Goal: Register for event/course: Sign up to attend an event or enroll in a course

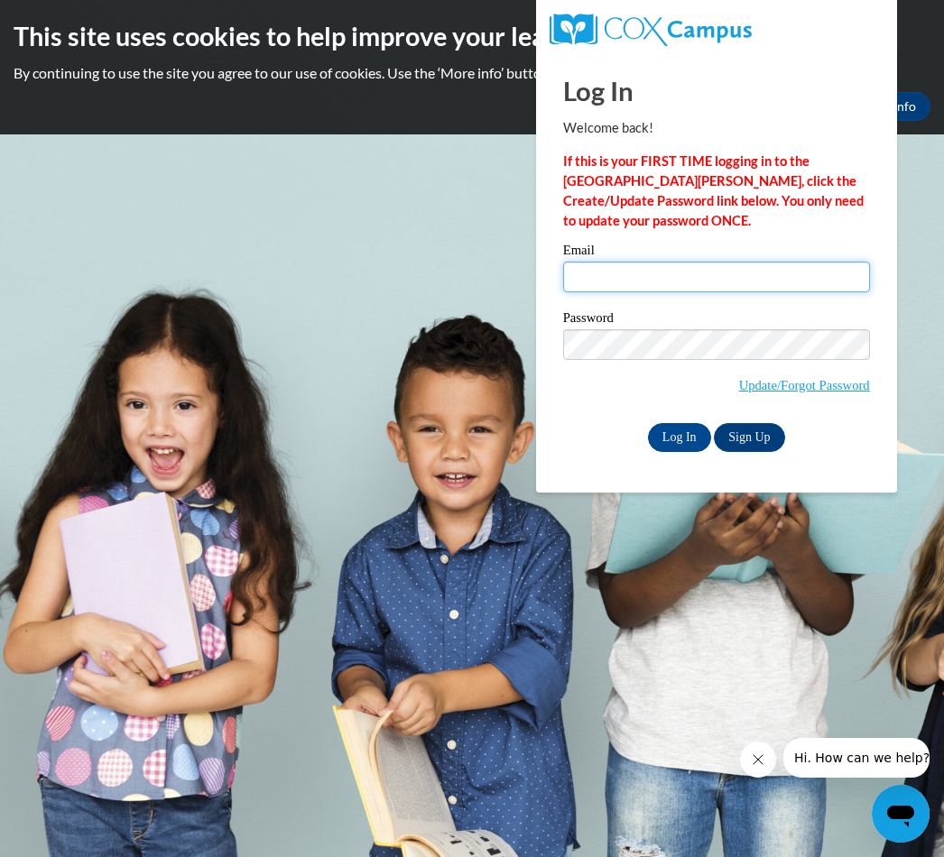
click at [669, 287] on input "Email" at bounding box center [716, 277] width 307 height 31
click at [690, 281] on input "Email" at bounding box center [716, 277] width 307 height 31
click at [709, 284] on input "Email" at bounding box center [716, 277] width 307 height 31
click at [701, 277] on input "Email" at bounding box center [716, 277] width 307 height 31
click at [700, 276] on input "Email" at bounding box center [716, 277] width 307 height 31
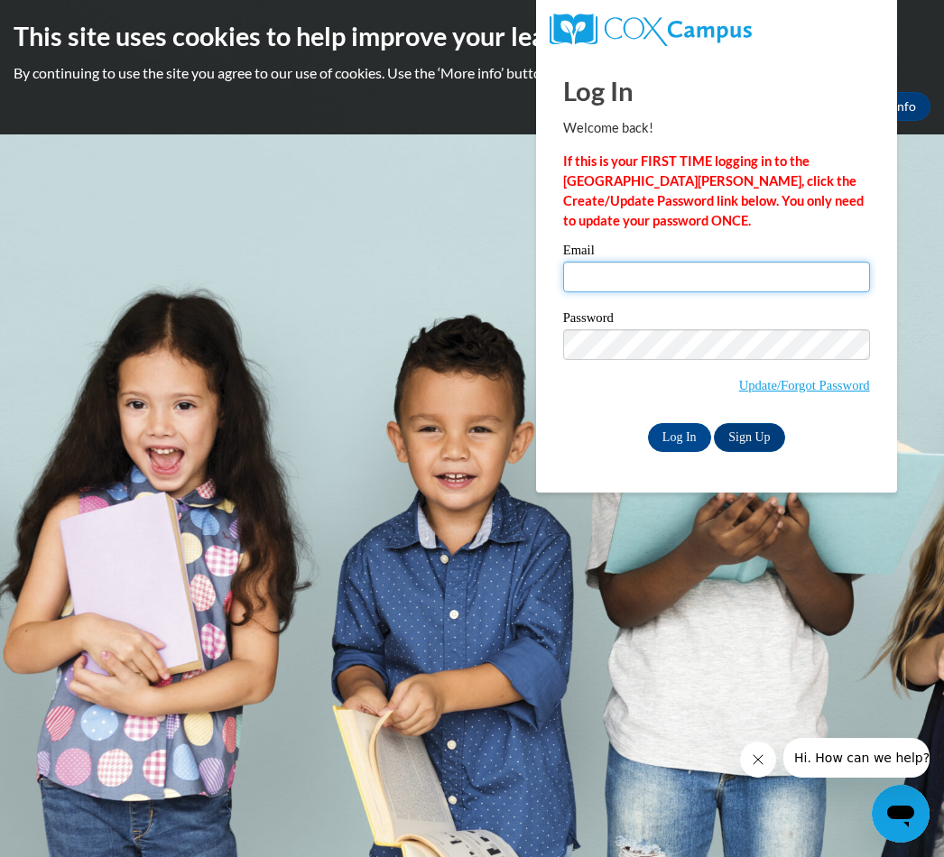
click at [750, 276] on input "Email" at bounding box center [716, 277] width 307 height 31
click at [741, 278] on input "Email" at bounding box center [716, 277] width 307 height 31
click at [701, 281] on input "Email" at bounding box center [716, 277] width 307 height 31
click at [632, 275] on input "Email" at bounding box center [716, 277] width 307 height 31
click at [735, 278] on input "Email" at bounding box center [716, 277] width 307 height 31
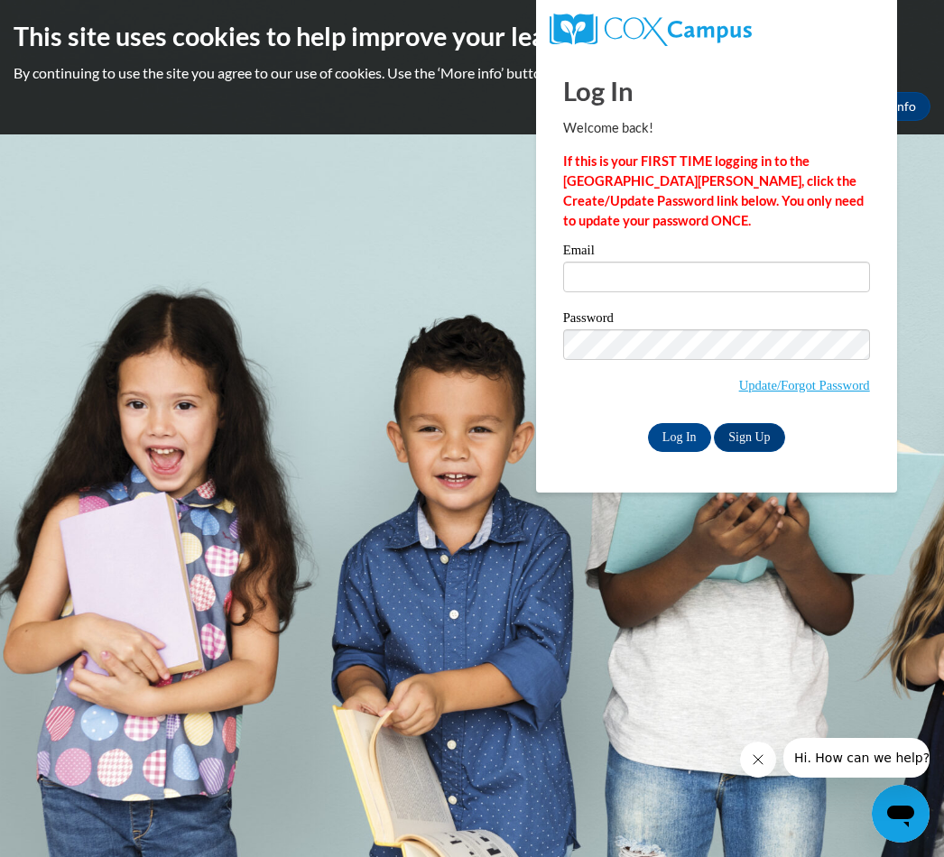
click at [440, 534] on body "This site uses cookies to help improve your learning experience. By continuing …" at bounding box center [472, 428] width 944 height 857
click at [704, 291] on input "Email" at bounding box center [716, 277] width 307 height 31
click at [712, 272] on input "Email" at bounding box center [716, 277] width 307 height 31
click at [687, 267] on input "Email" at bounding box center [716, 277] width 307 height 31
click at [672, 272] on input "Email" at bounding box center [716, 277] width 307 height 31
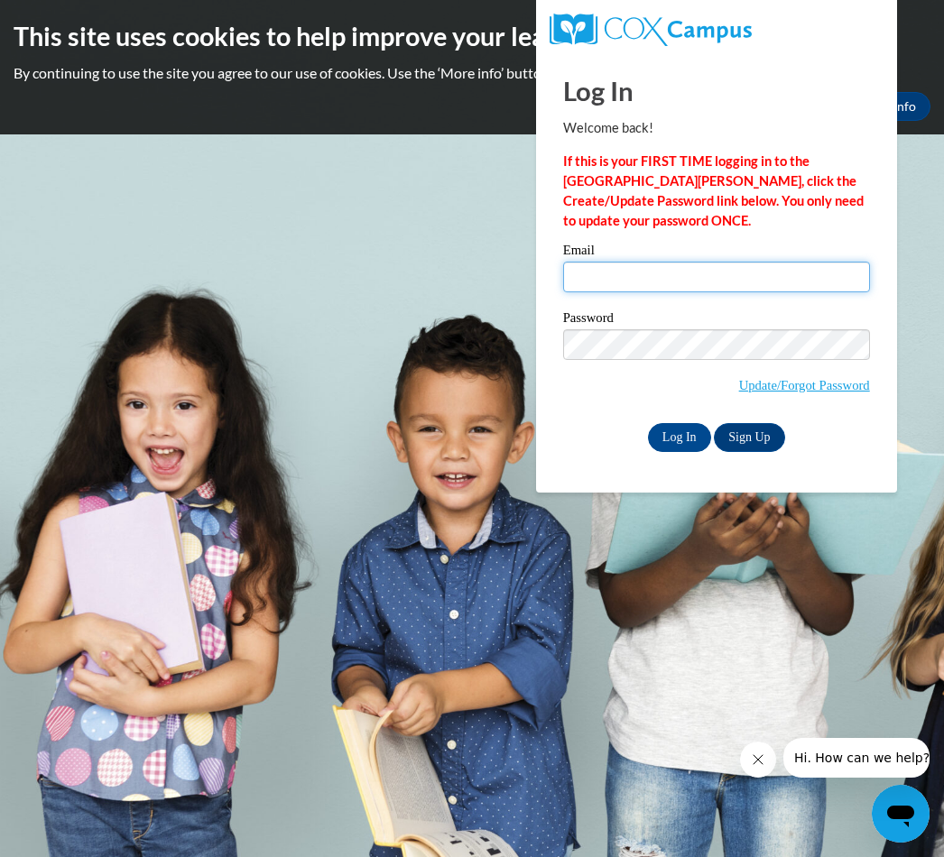
click at [679, 280] on input "Email" at bounding box center [716, 277] width 307 height 31
click at [677, 283] on input "Email" at bounding box center [716, 277] width 307 height 31
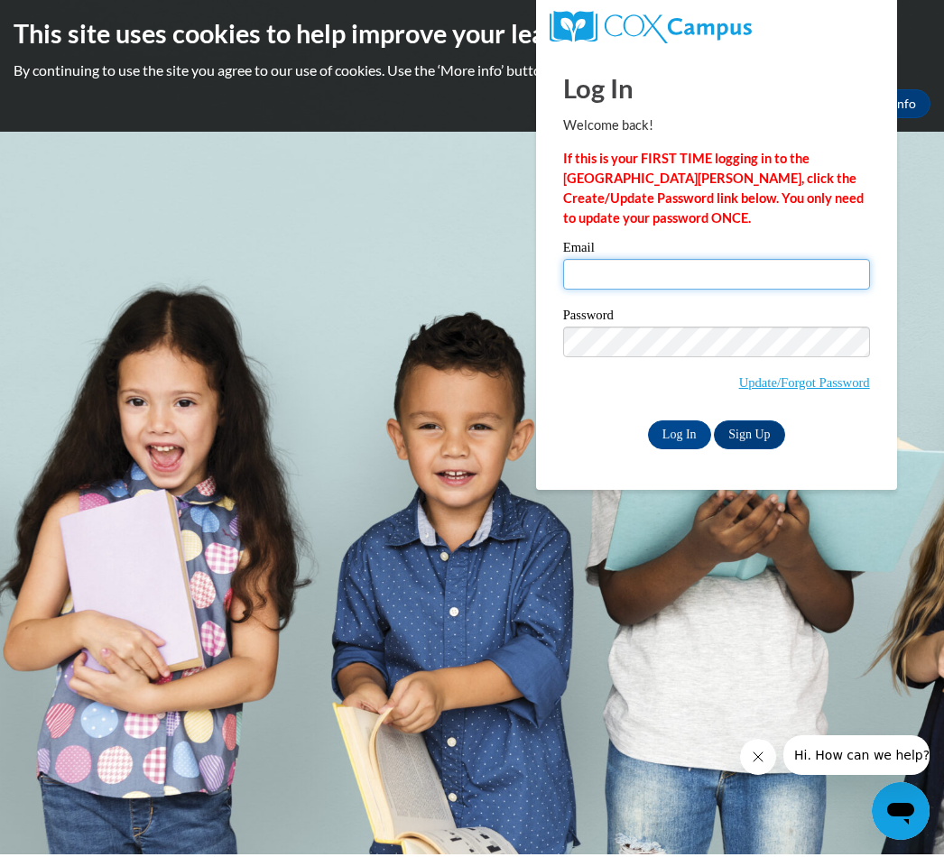
click at [730, 265] on input "Email" at bounding box center [716, 277] width 307 height 31
click at [726, 272] on input "Email" at bounding box center [716, 277] width 307 height 31
click at [727, 280] on input "Email" at bounding box center [716, 277] width 307 height 31
click at [324, 403] on body "This site uses cookies to help improve your learning experience. By continuing …" at bounding box center [472, 428] width 944 height 857
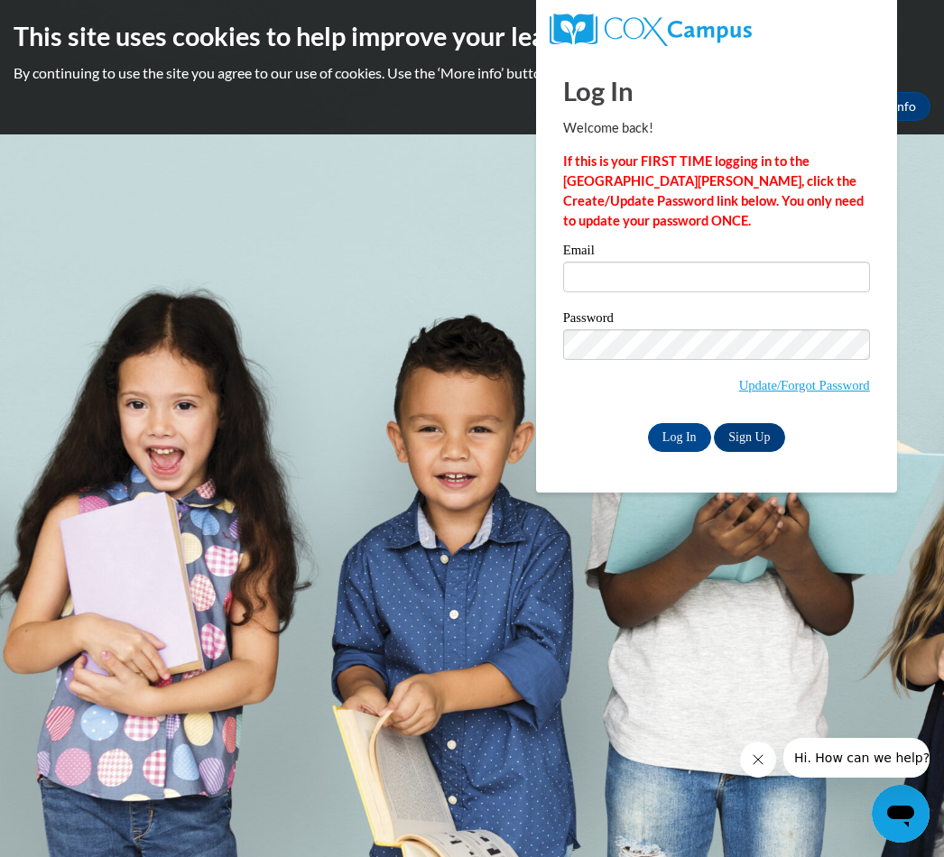
click at [694, 277] on input "Email" at bounding box center [716, 277] width 307 height 31
click at [722, 284] on input "Email" at bounding box center [716, 277] width 307 height 31
click at [707, 271] on input "Email" at bounding box center [716, 277] width 307 height 31
click at [728, 276] on input "Email" at bounding box center [716, 277] width 307 height 31
click at [737, 278] on input "Email" at bounding box center [716, 277] width 307 height 31
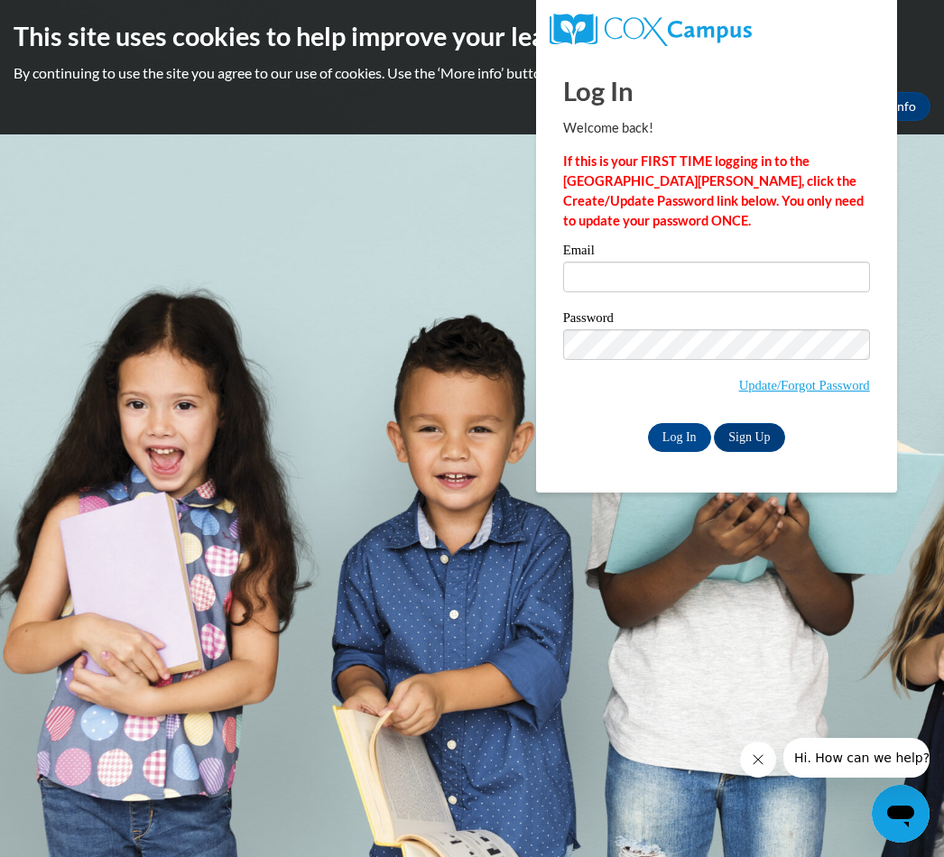
click at [688, 269] on input "Email" at bounding box center [716, 277] width 307 height 31
click at [789, 263] on input "Email" at bounding box center [716, 277] width 307 height 31
click at [679, 423] on input "Log In" at bounding box center [679, 437] width 63 height 29
click at [688, 423] on input "Log In" at bounding box center [679, 437] width 63 height 29
click at [683, 425] on input "Log In" at bounding box center [679, 437] width 63 height 29
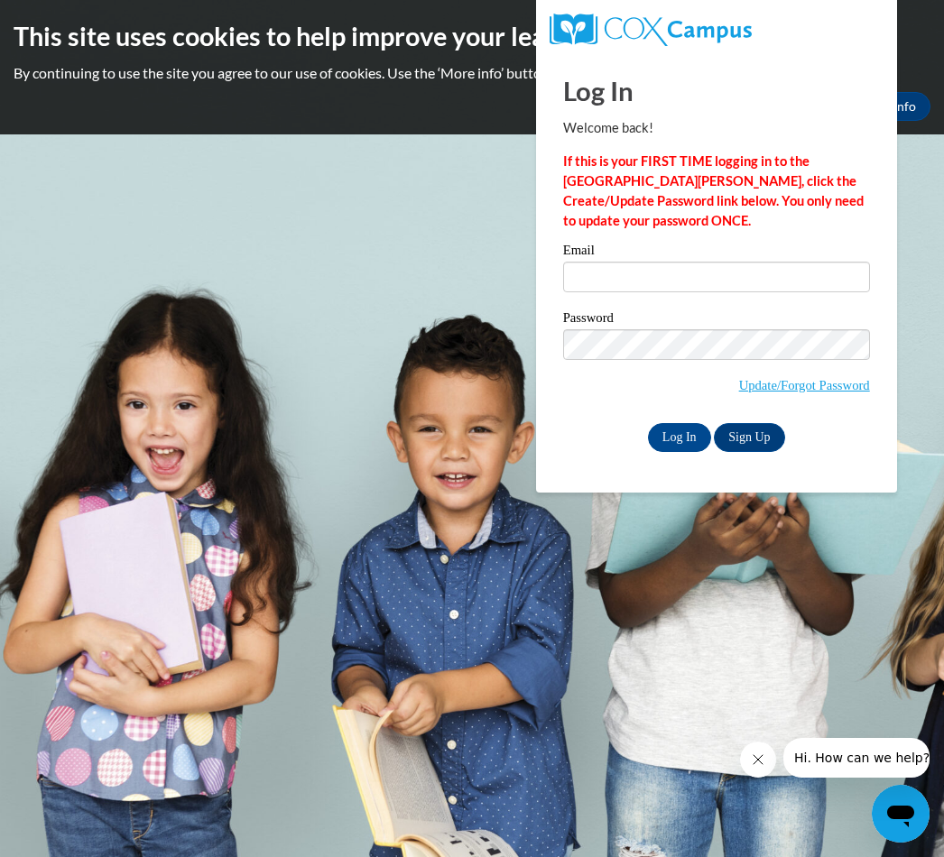
click at [684, 426] on input "Log In" at bounding box center [679, 437] width 63 height 29
click at [685, 428] on input "Log In" at bounding box center [679, 437] width 63 height 29
type input "[EMAIL_ADDRESS][DOMAIN_NAME]"
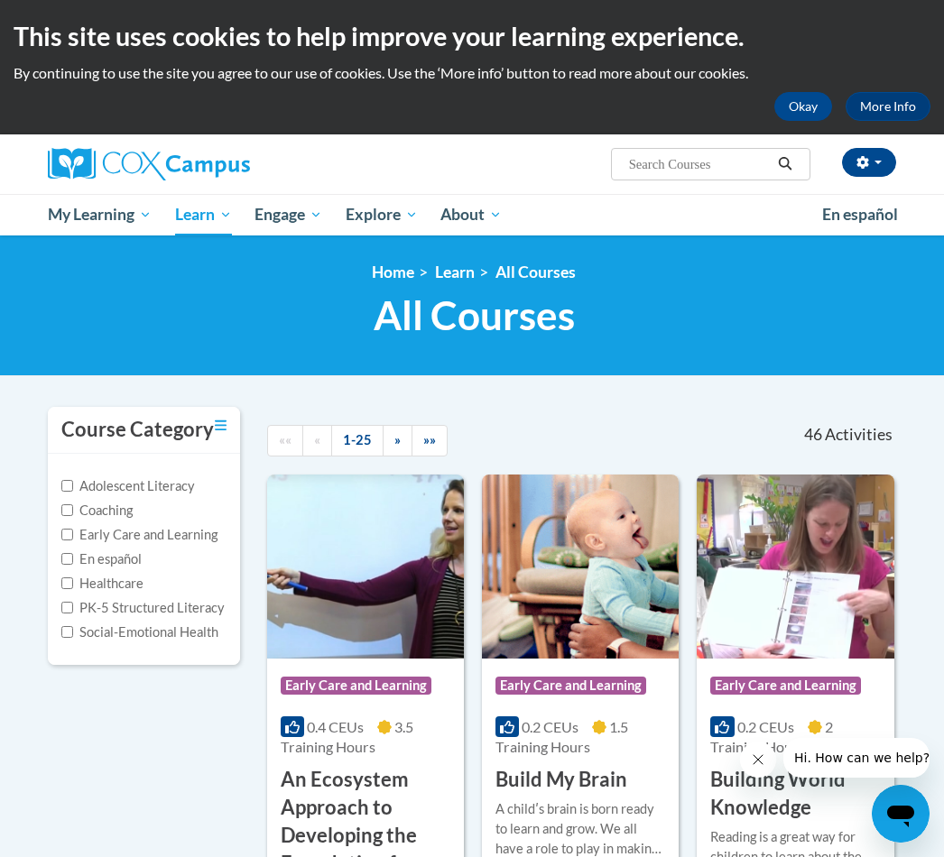
click at [864, 163] on icon "button" at bounding box center [862, 162] width 12 height 13
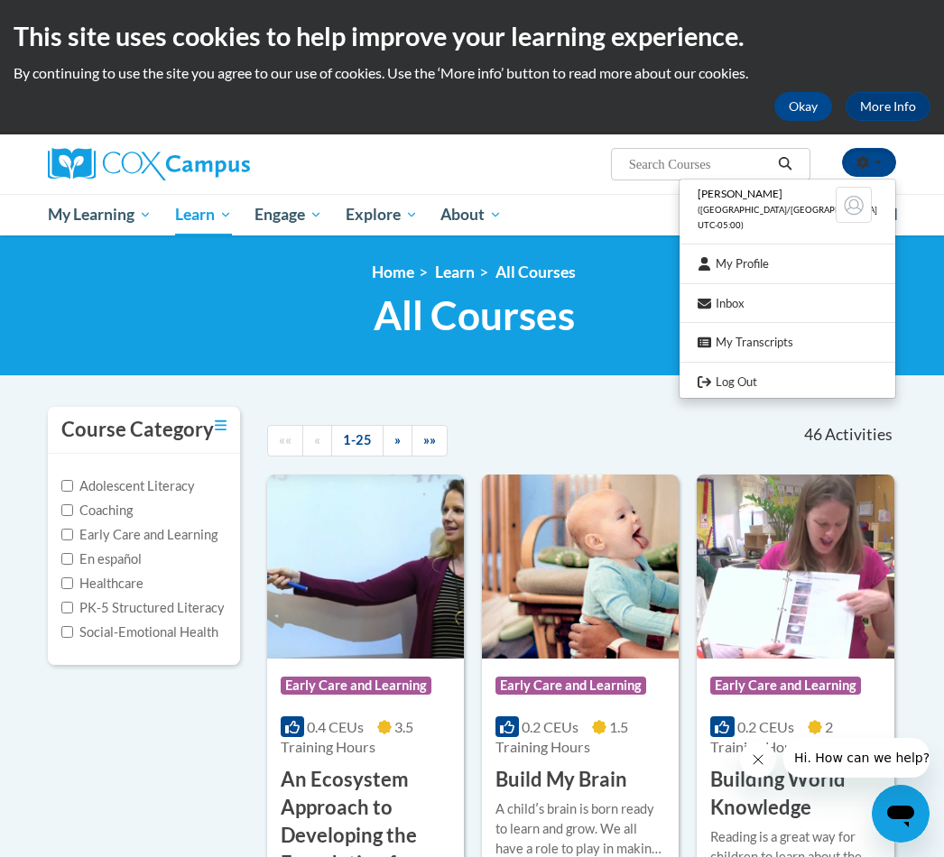
click at [487, 414] on div at bounding box center [472, 428] width 944 height 857
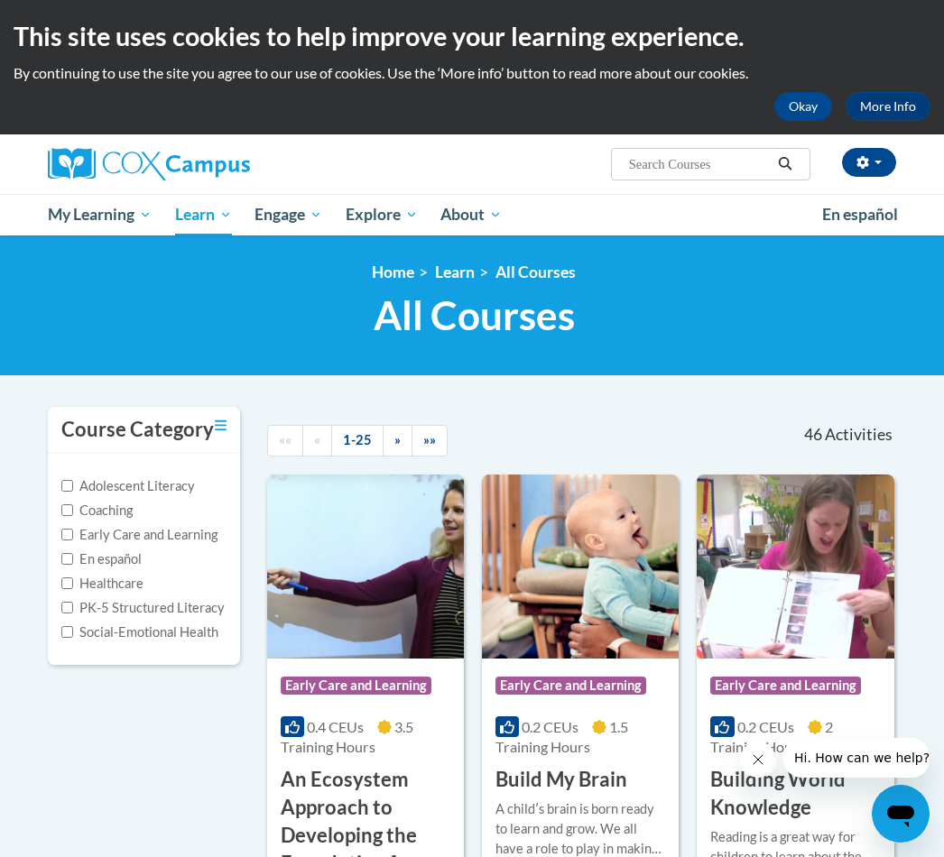
click at [0, 0] on span "Certificates" at bounding box center [0, 0] width 0 height 0
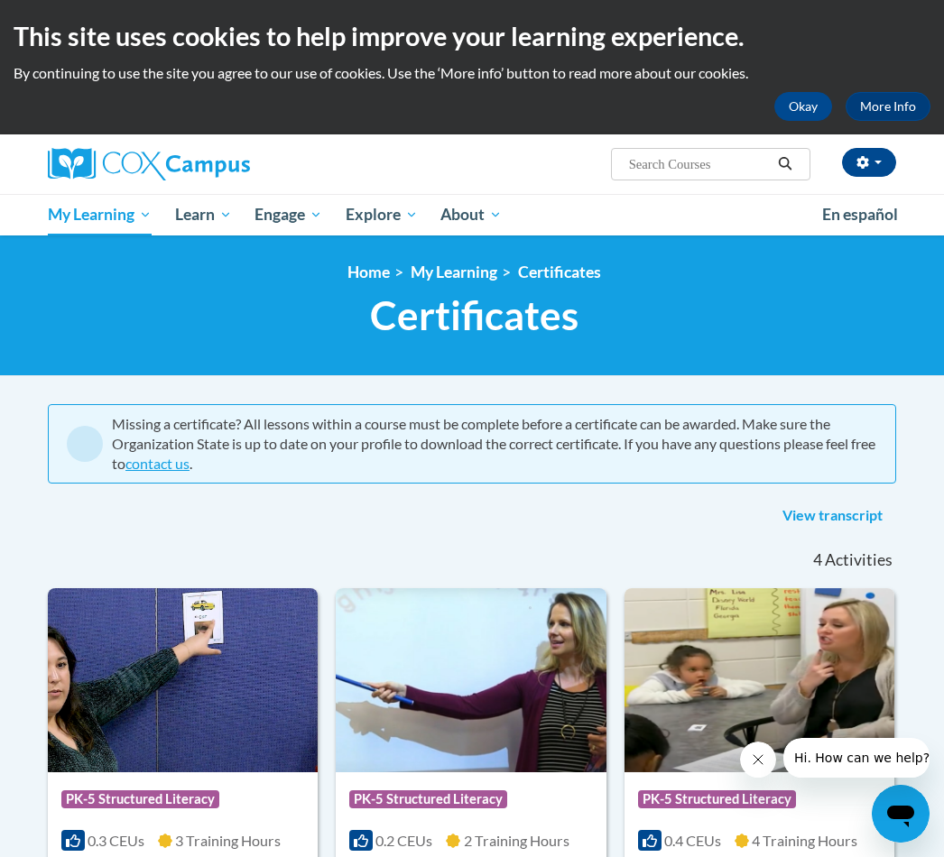
click at [0, 0] on span "PK-5 Structured Literacy Program" at bounding box center [0, 0] width 0 height 0
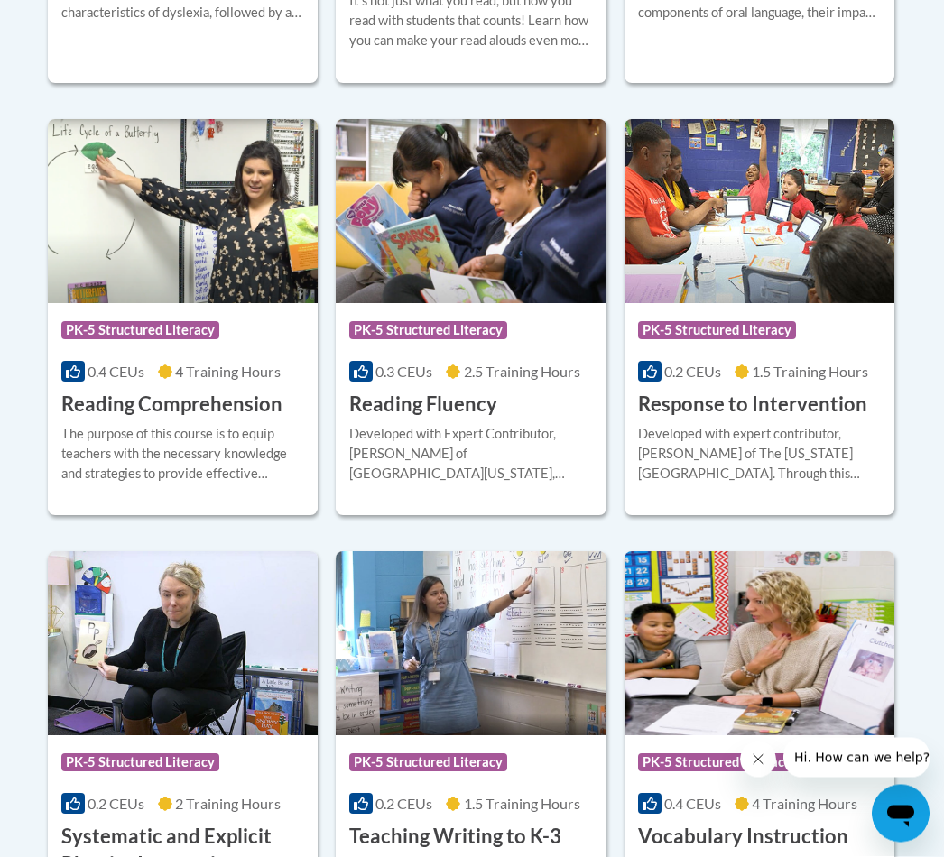
scroll to position [1653, 0]
click at [180, 407] on h3 "Reading Comprehension" at bounding box center [171, 405] width 221 height 28
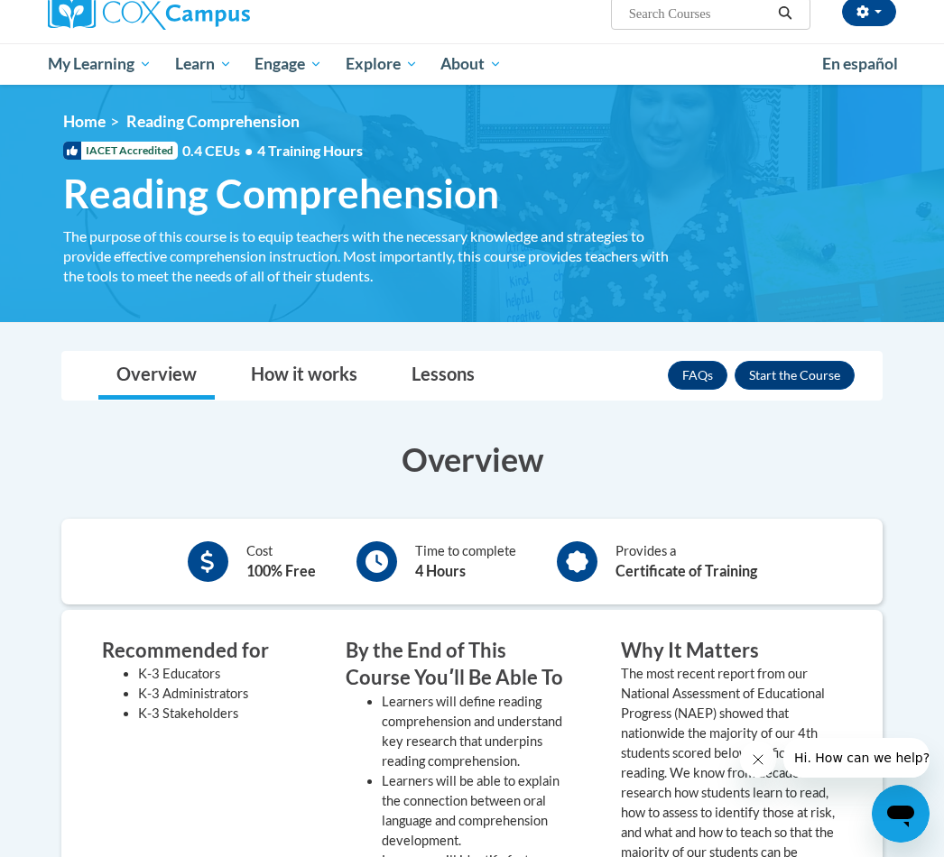
scroll to position [153, 0]
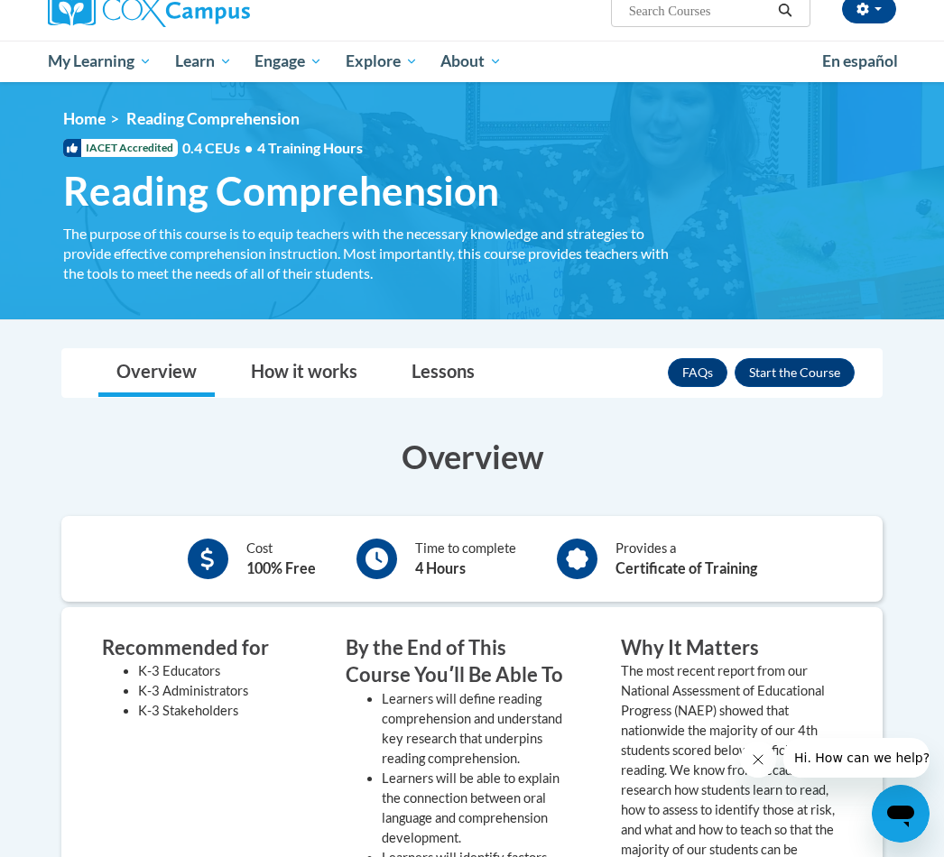
click at [809, 371] on button "Enroll" at bounding box center [795, 372] width 120 height 29
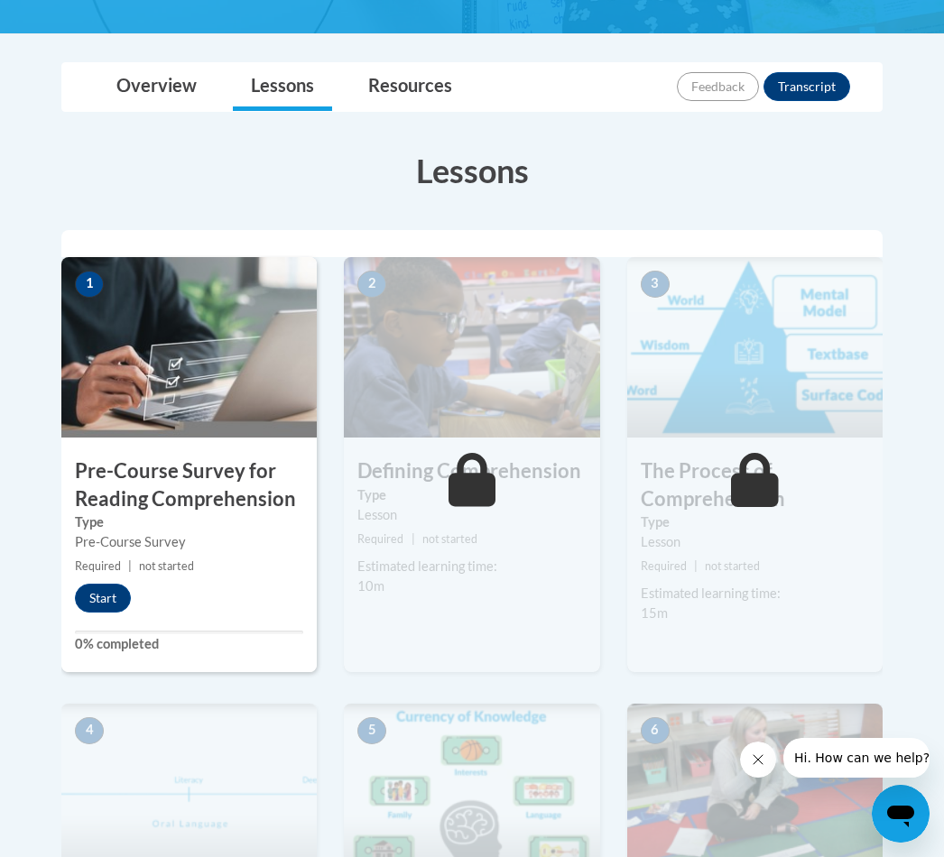
scroll to position [372, 0]
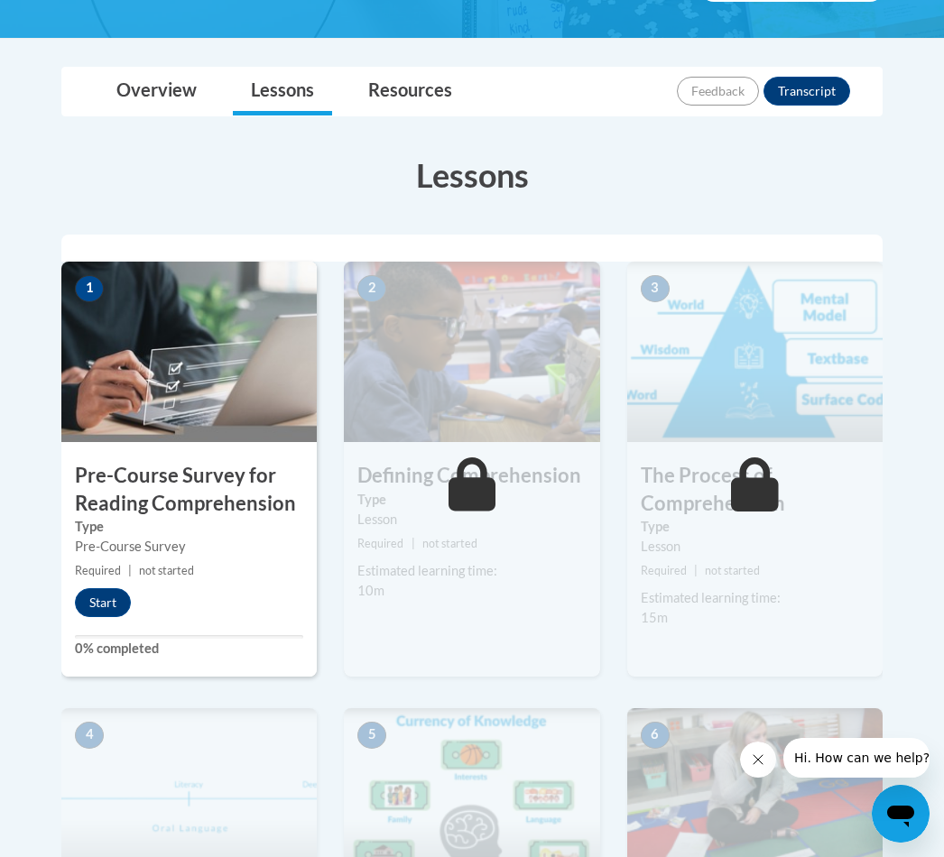
click at [105, 591] on button "Start" at bounding box center [103, 602] width 56 height 29
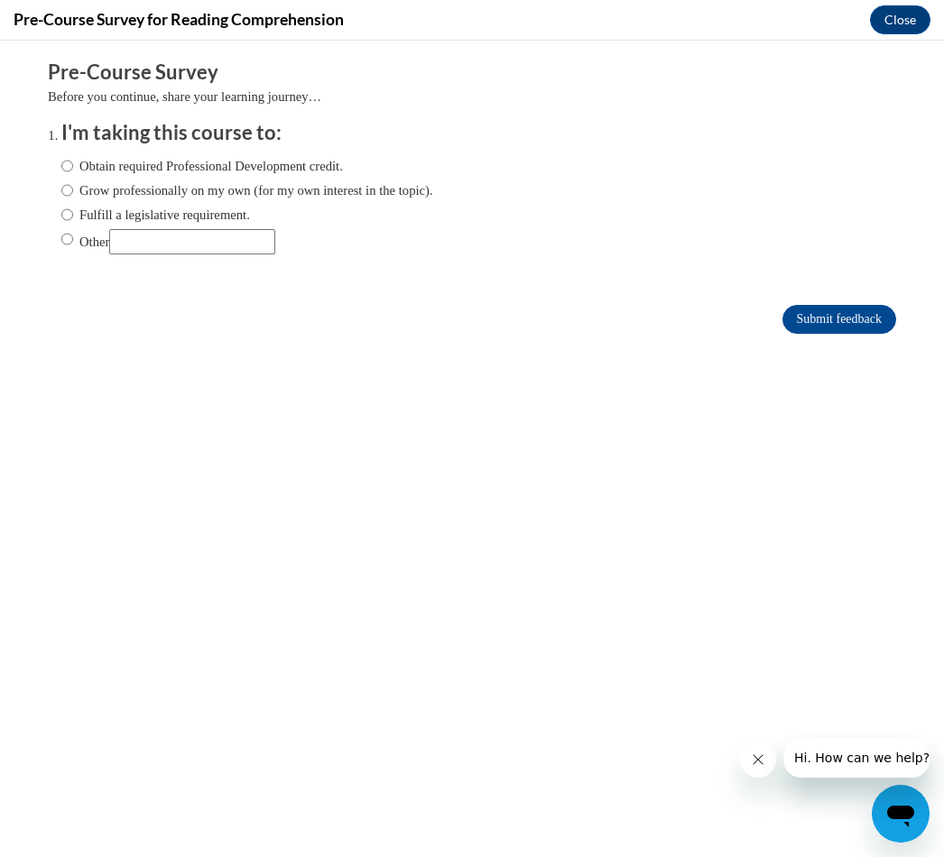
scroll to position [0, 0]
click at [73, 156] on label "Obtain required Professional Development credit." at bounding box center [202, 166] width 282 height 20
click at [73, 156] on input "Obtain required Professional Development credit." at bounding box center [67, 166] width 12 height 20
radio input "true"
click at [840, 322] on input "Submit feedback" at bounding box center [839, 319] width 114 height 29
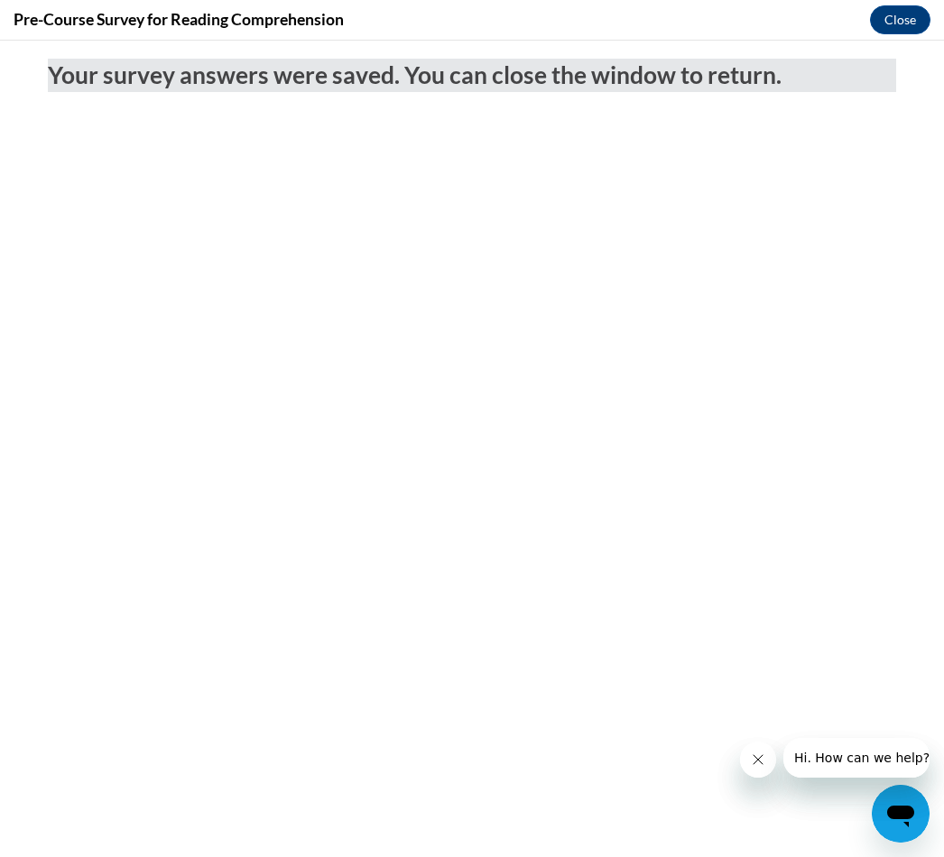
click at [841, 440] on body "Your survey answers were saved. You can close the window to return." at bounding box center [472, 449] width 944 height 817
click at [900, 17] on button "Close" at bounding box center [900, 19] width 60 height 29
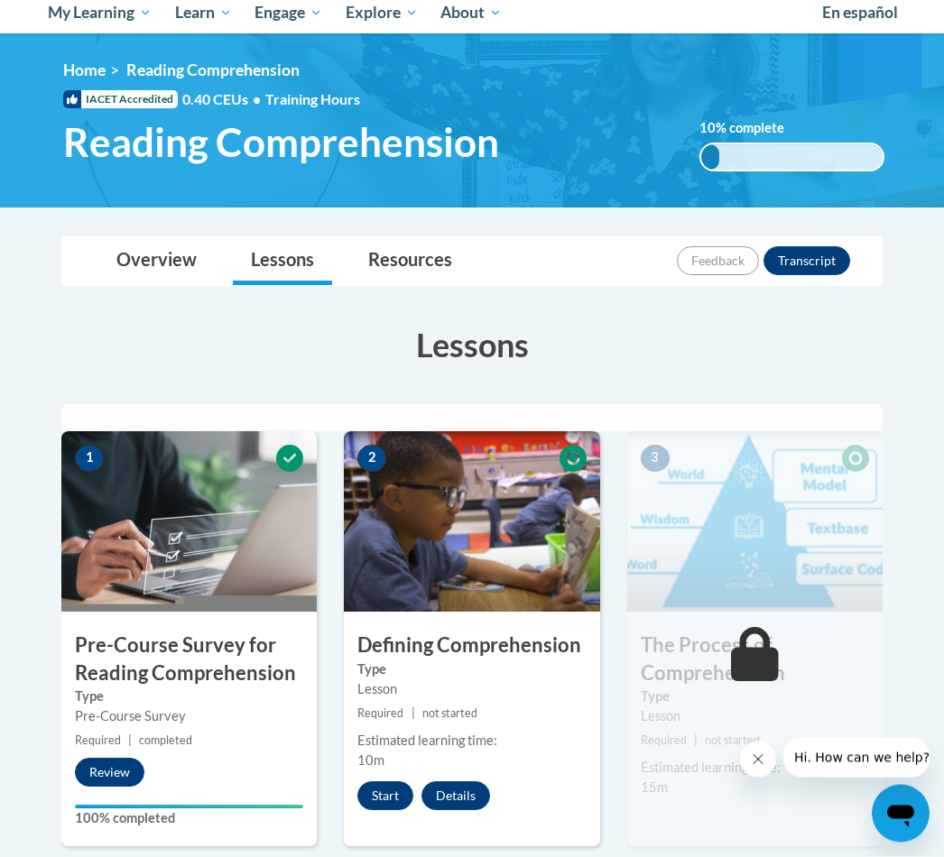
scroll to position [93, 0]
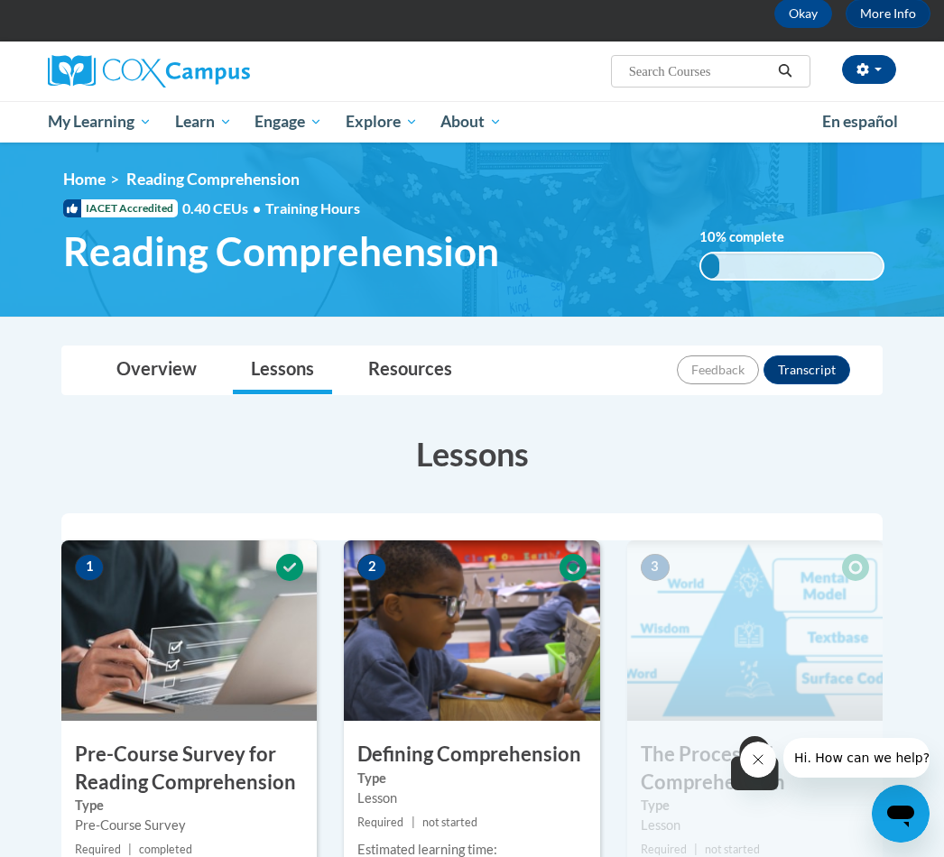
click at [0, 0] on span "Certificates" at bounding box center [0, 0] width 0 height 0
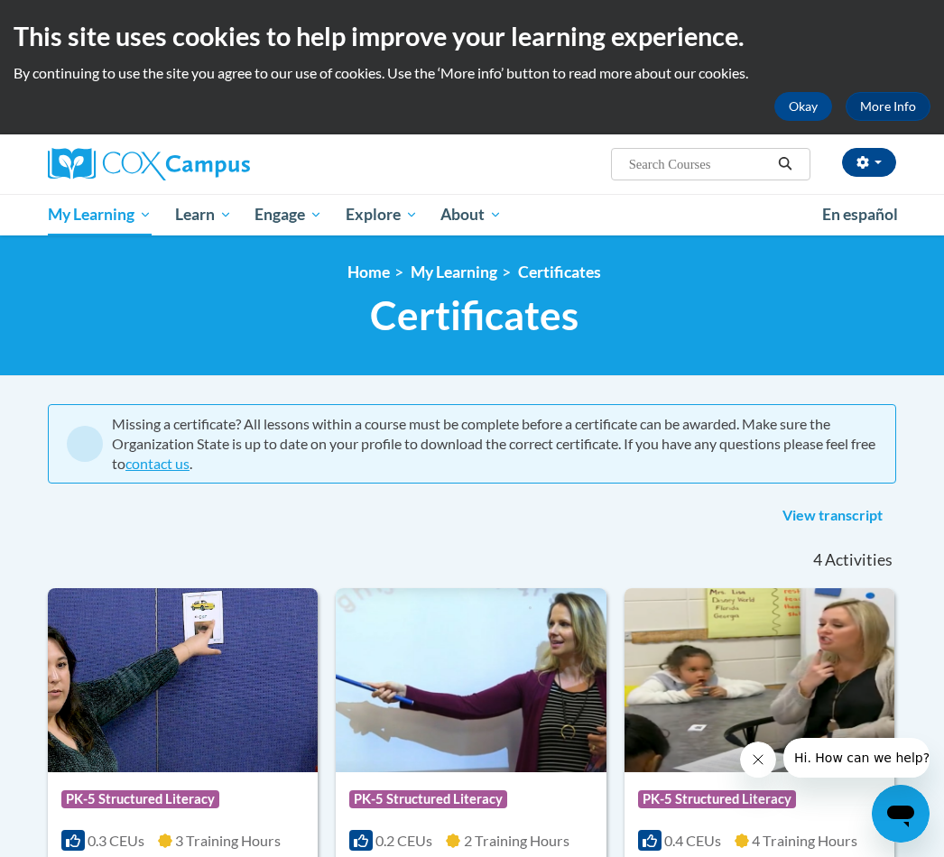
click at [0, 0] on span "PK-5 Structured Literacy Program" at bounding box center [0, 0] width 0 height 0
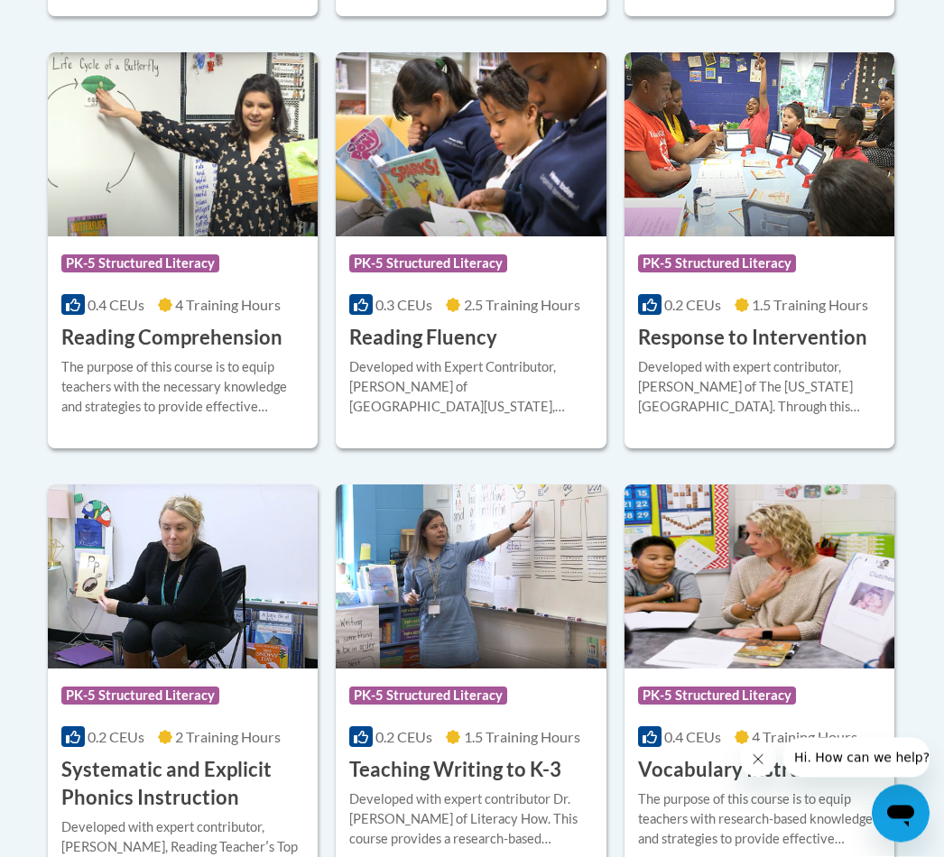
scroll to position [1685, 0]
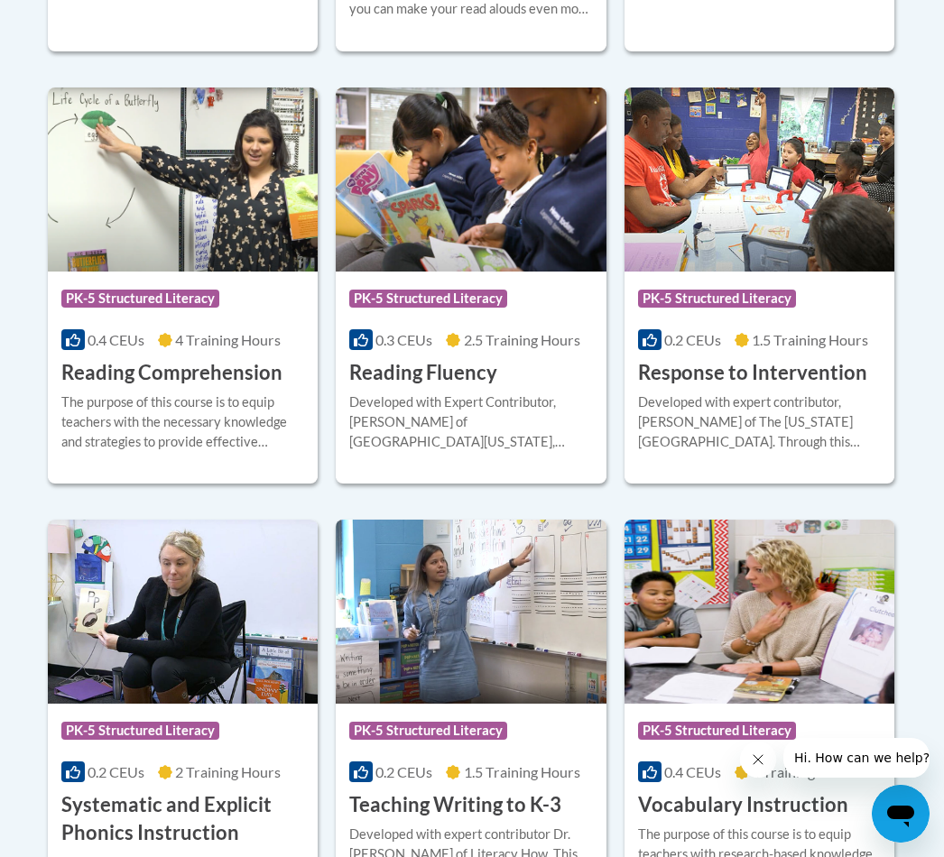
click at [859, 440] on div "Developed with expert contributor, Dr. [PERSON_NAME] of The [US_STATE][GEOGRAPH…" at bounding box center [759, 423] width 243 height 60
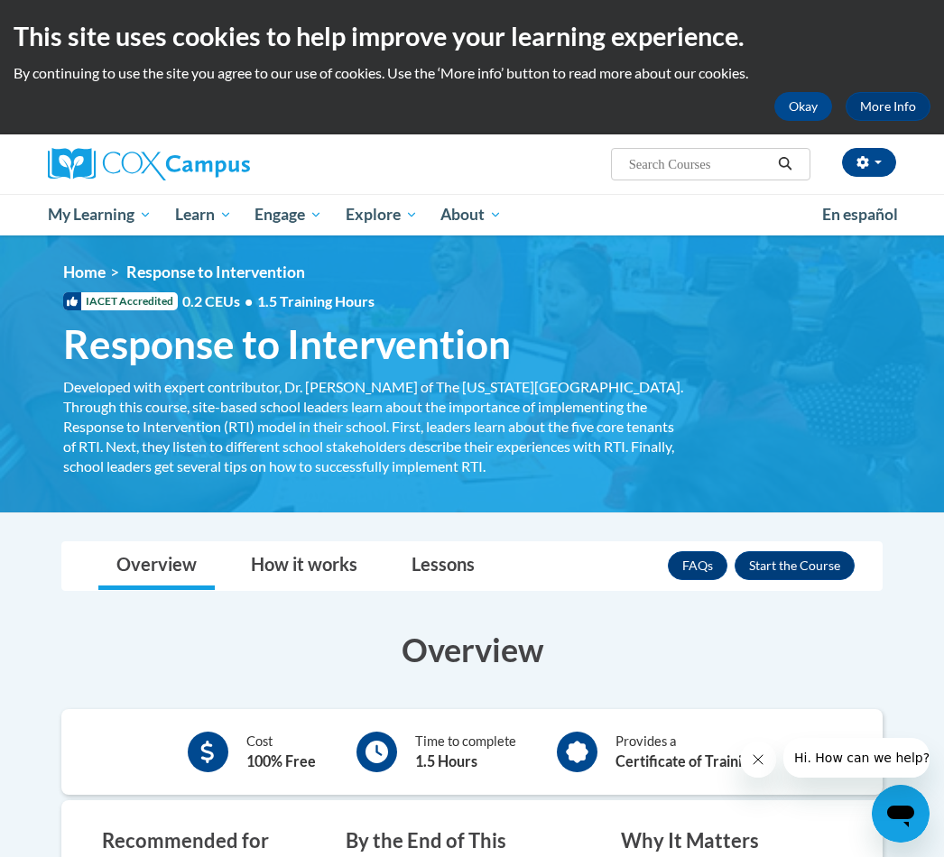
click at [0, 0] on span "PK-5 Structured Literacy Program" at bounding box center [0, 0] width 0 height 0
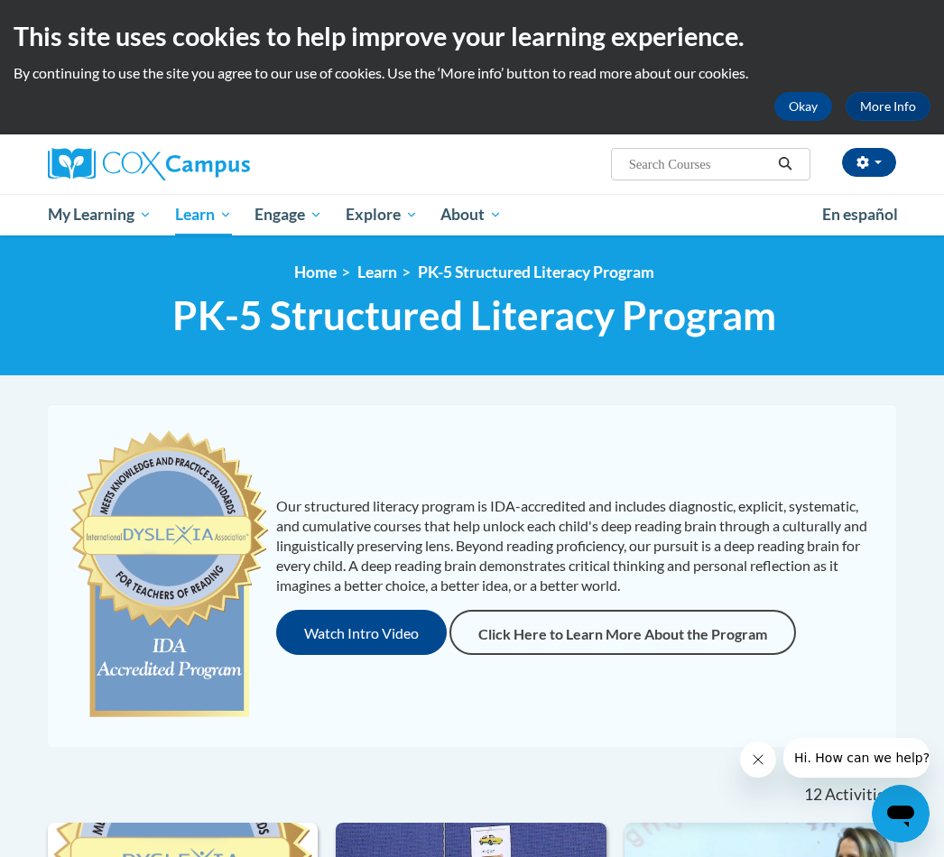
click at [0, 0] on span "All Courses" at bounding box center [0, 0] width 0 height 0
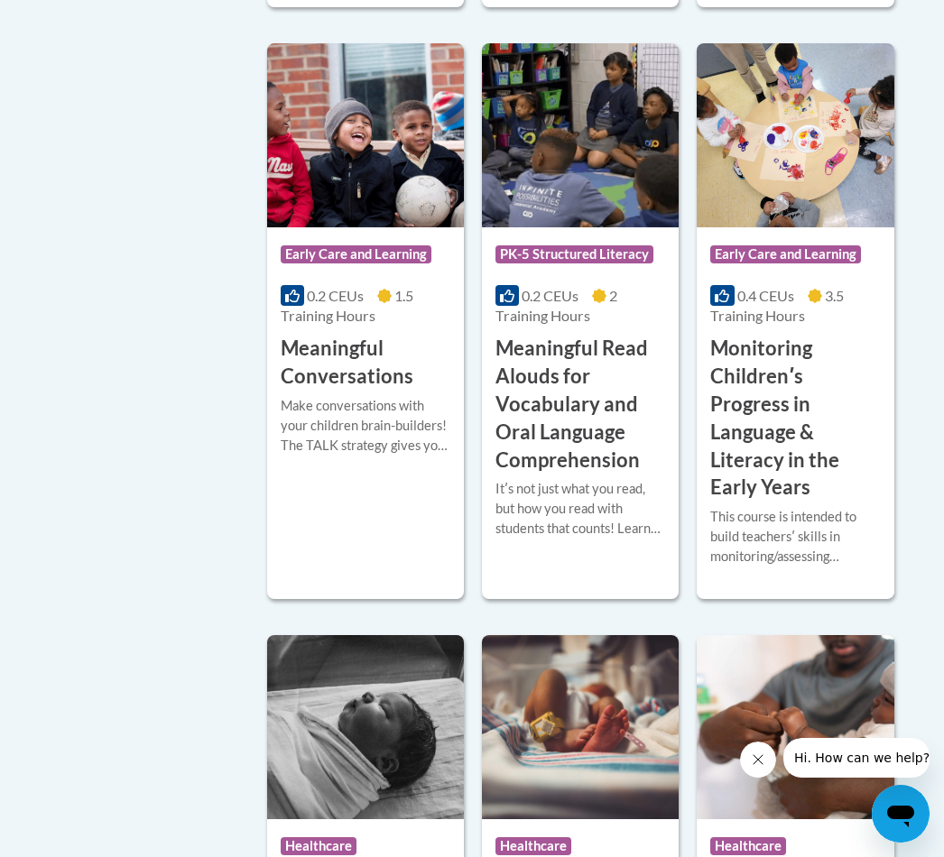
scroll to position [3075, 0]
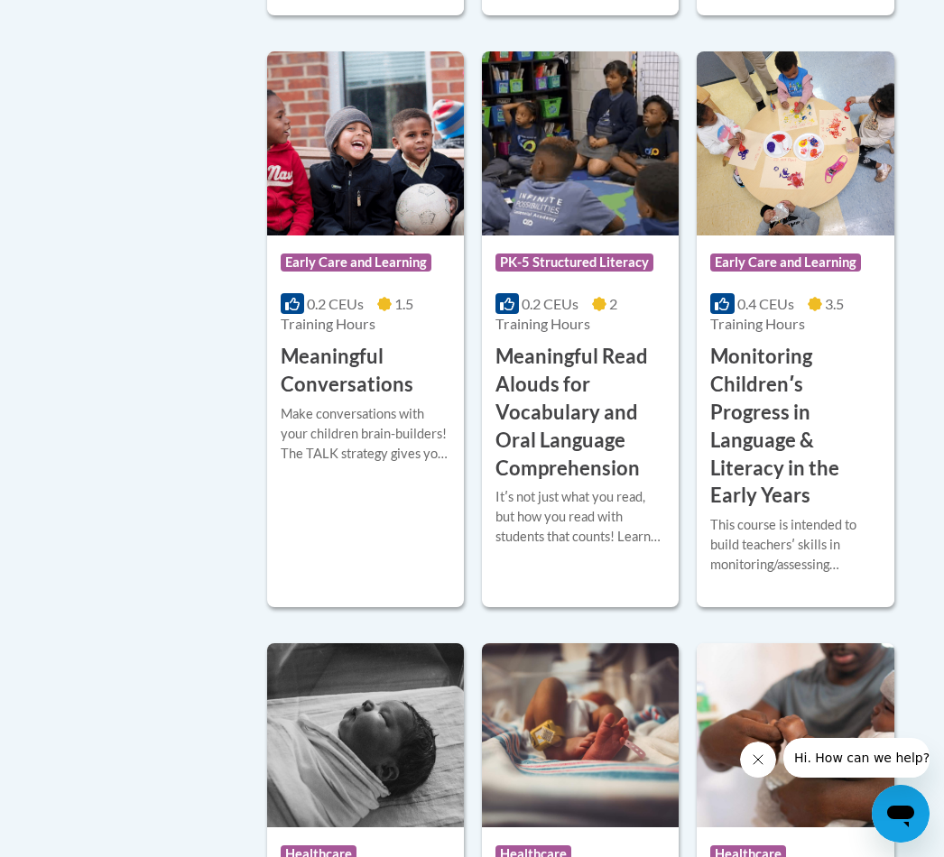
click at [362, 367] on h3 "Meaningful Conversations" at bounding box center [366, 371] width 170 height 56
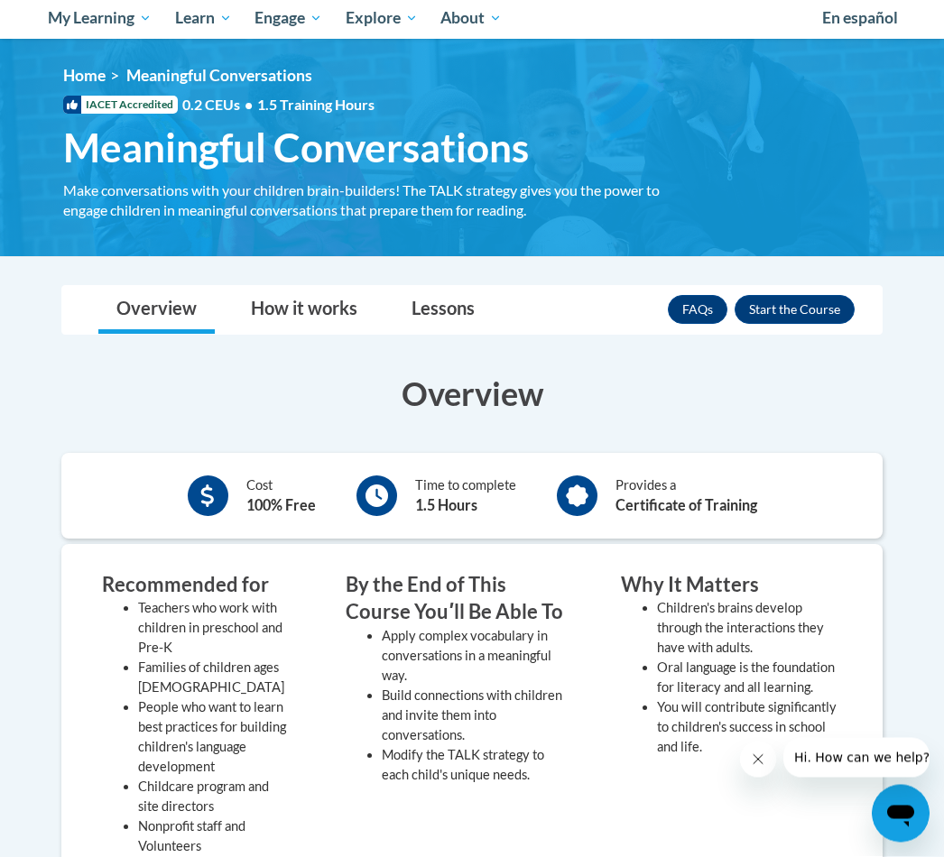
scroll to position [226, 0]
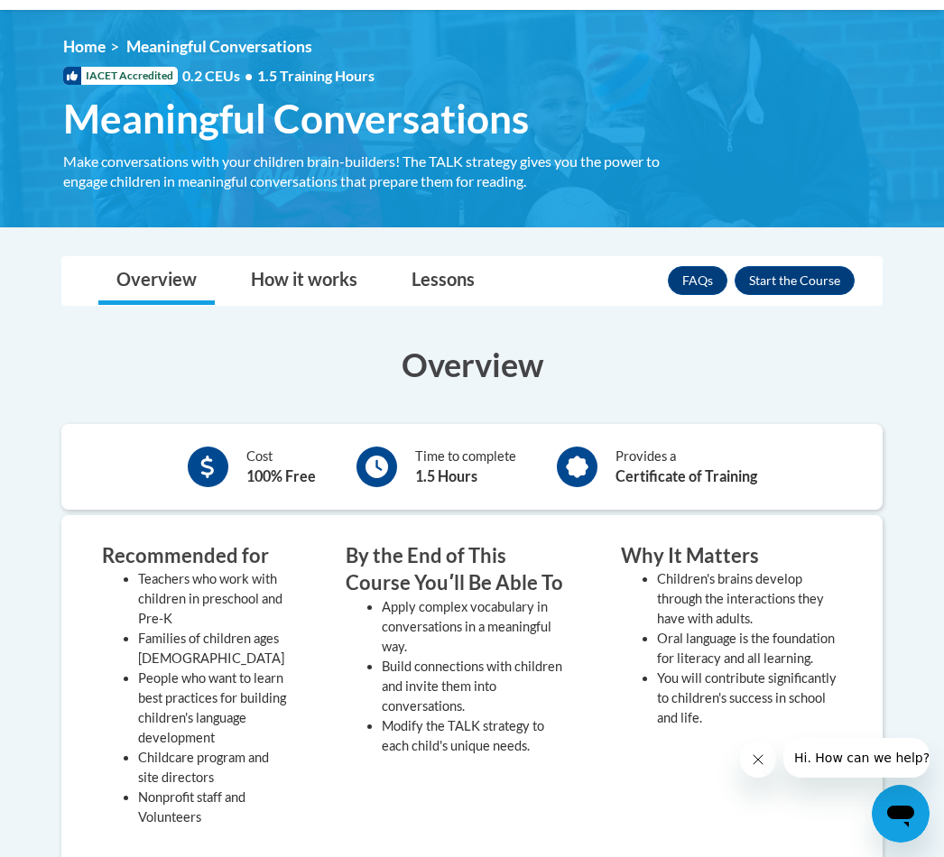
click at [791, 278] on button "Enroll" at bounding box center [795, 280] width 120 height 29
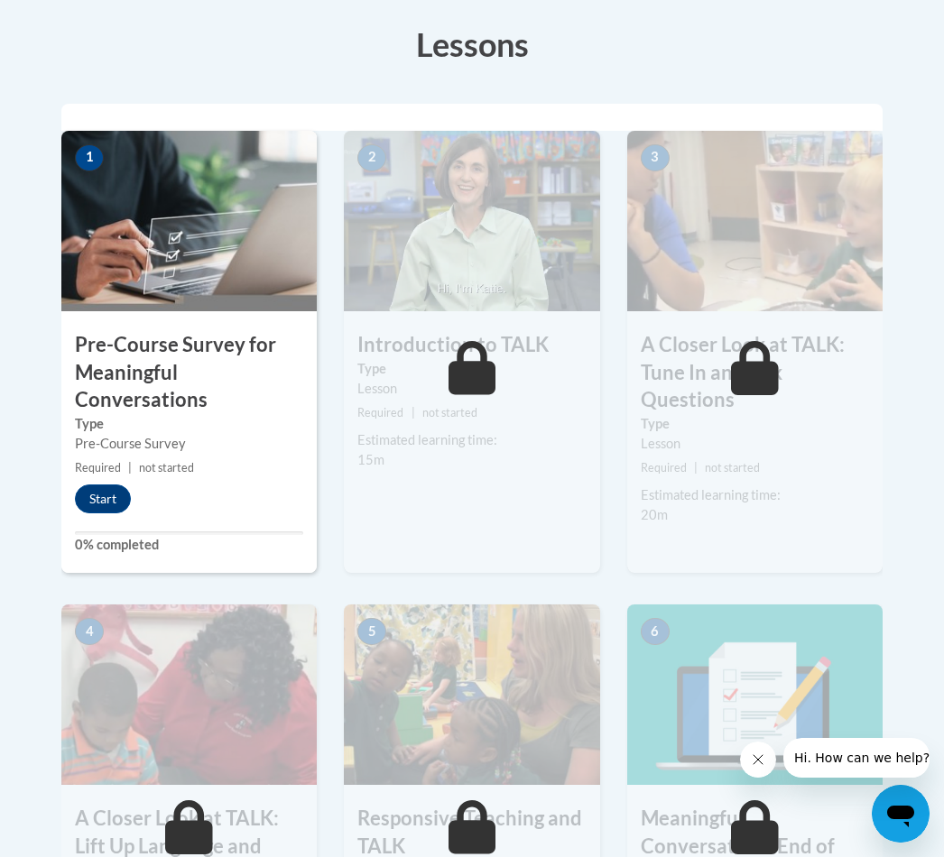
scroll to position [494, 0]
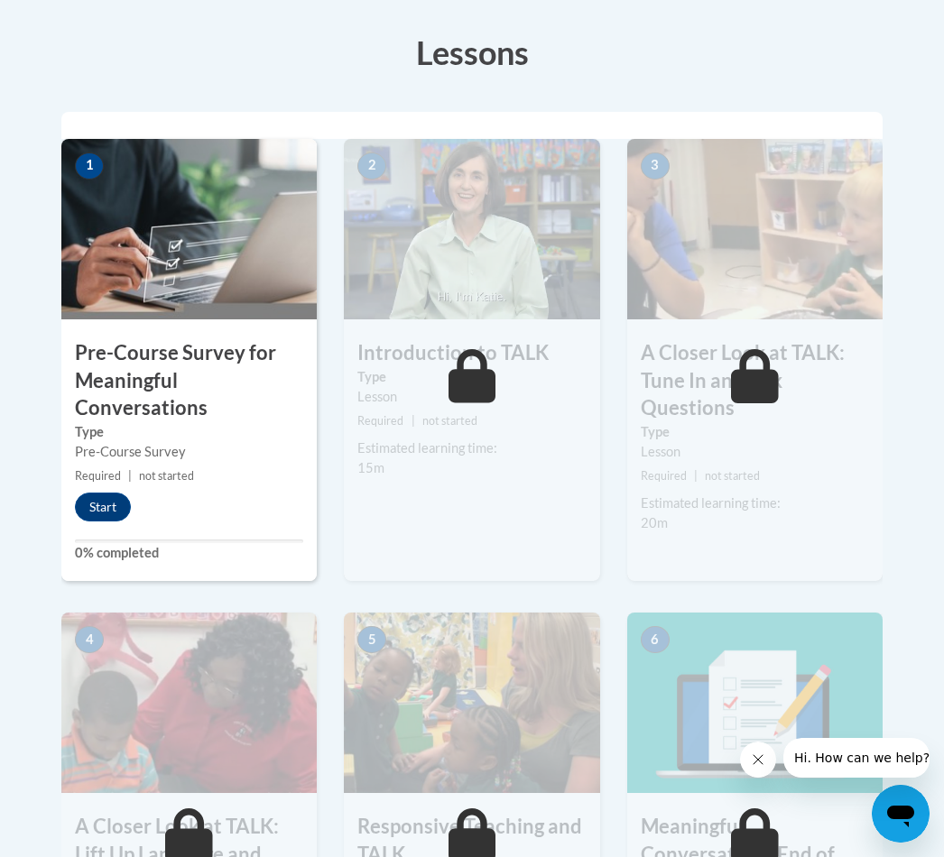
click at [109, 504] on button "Start" at bounding box center [103, 507] width 56 height 29
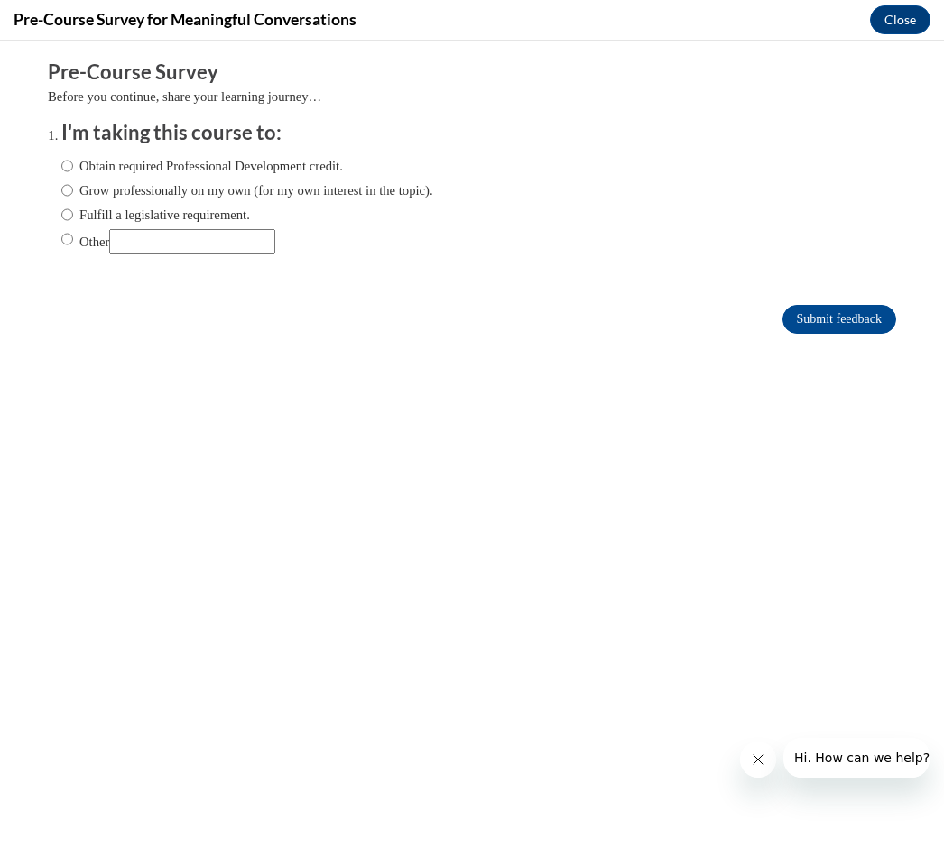
scroll to position [0, 0]
click at [78, 159] on label "Obtain required Professional Development credit." at bounding box center [202, 166] width 282 height 20
click at [73, 159] on input "Obtain required Professional Development credit." at bounding box center [67, 166] width 12 height 20
radio input "true"
click at [862, 318] on input "Submit feedback" at bounding box center [839, 319] width 114 height 29
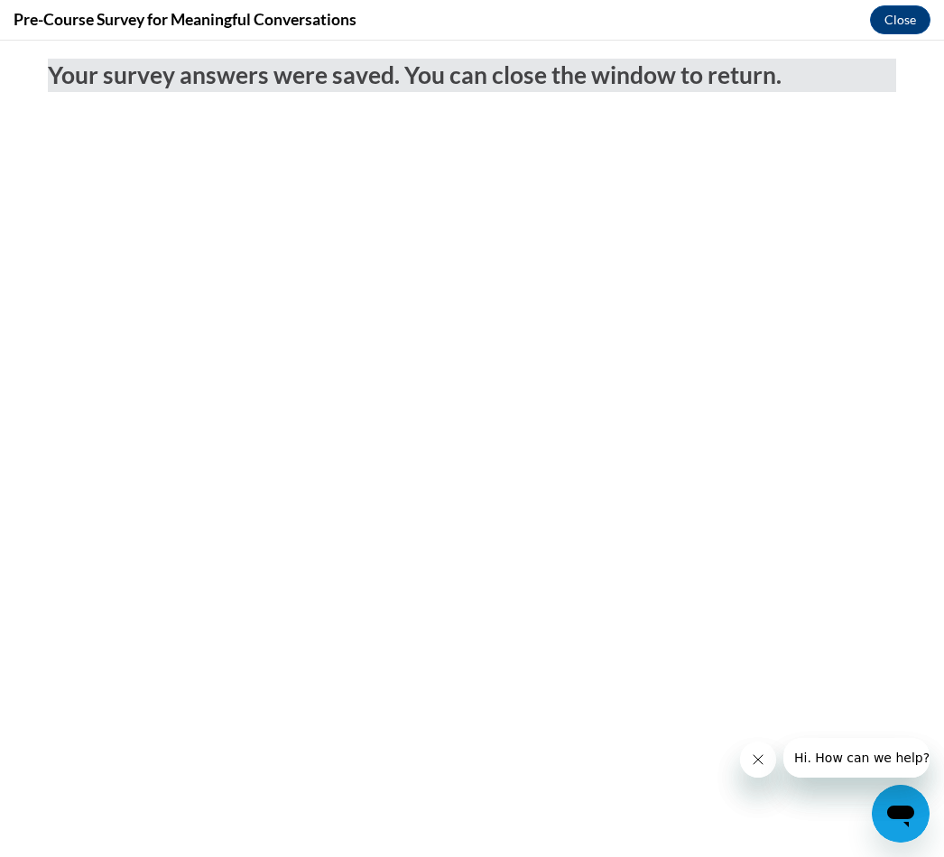
click at [891, 18] on button "Close" at bounding box center [900, 19] width 60 height 29
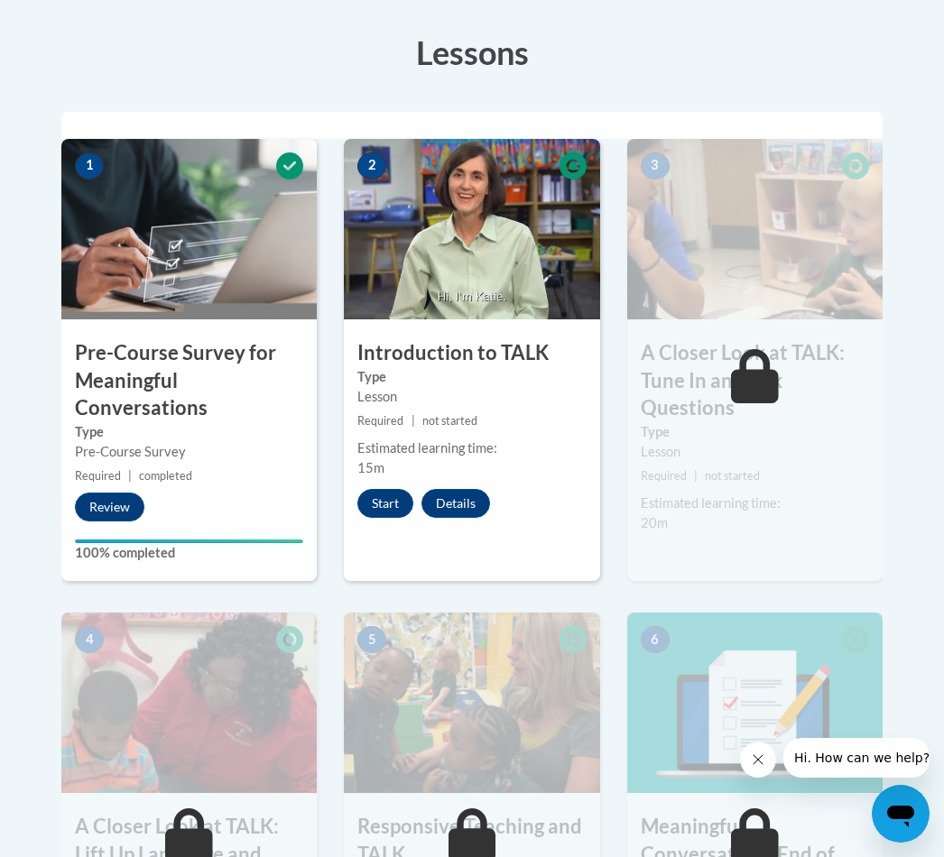
click at [393, 490] on button "Start" at bounding box center [385, 503] width 56 height 29
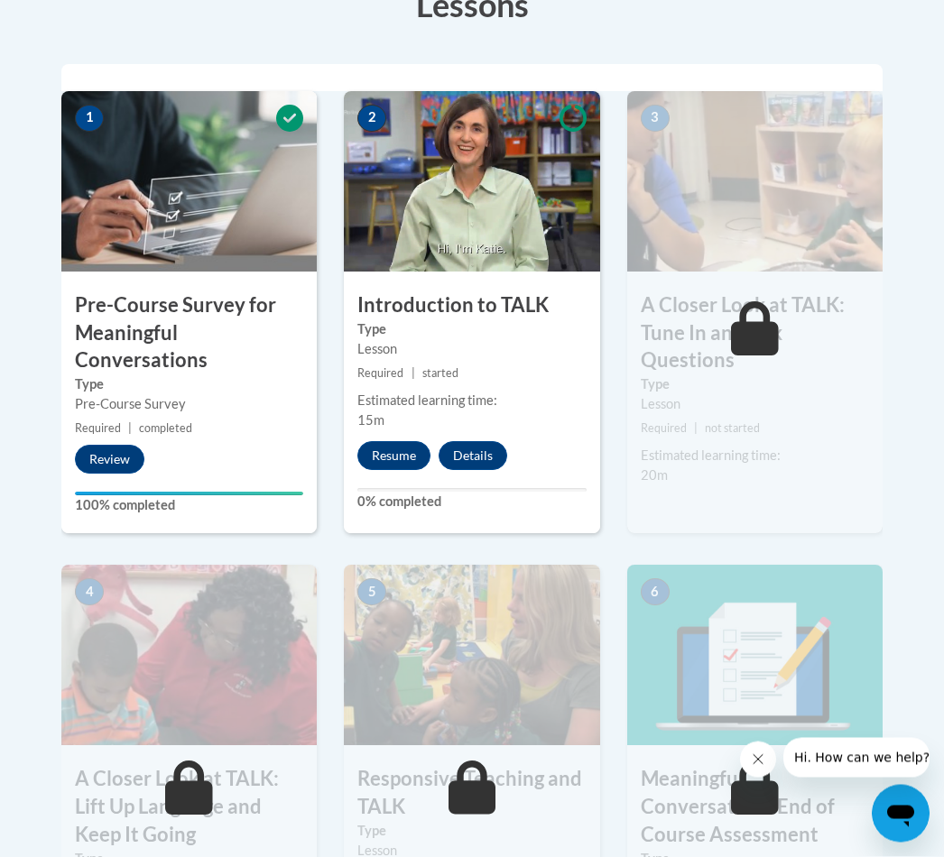
scroll to position [542, 0]
click at [399, 447] on button "Resume" at bounding box center [393, 455] width 73 height 29
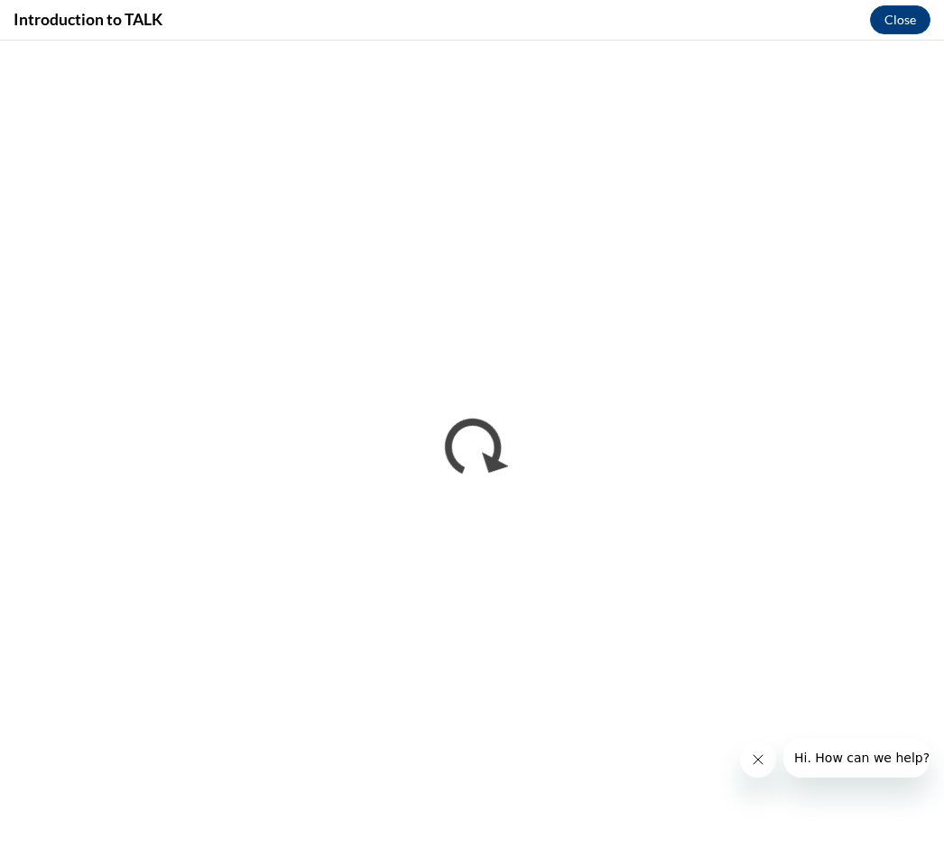
scroll to position [0, 0]
